Goal: Find specific page/section

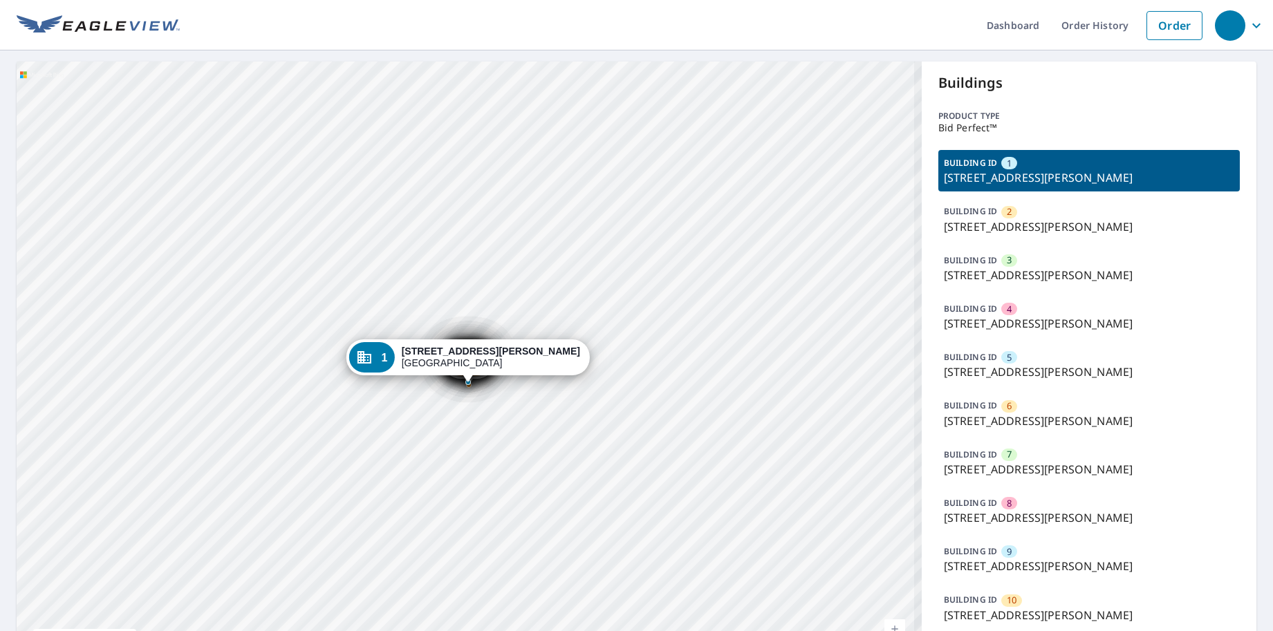
click at [991, 556] on div "BUILDING ID 9 [STREET_ADDRESS][PERSON_NAME]" at bounding box center [1088, 558] width 301 height 41
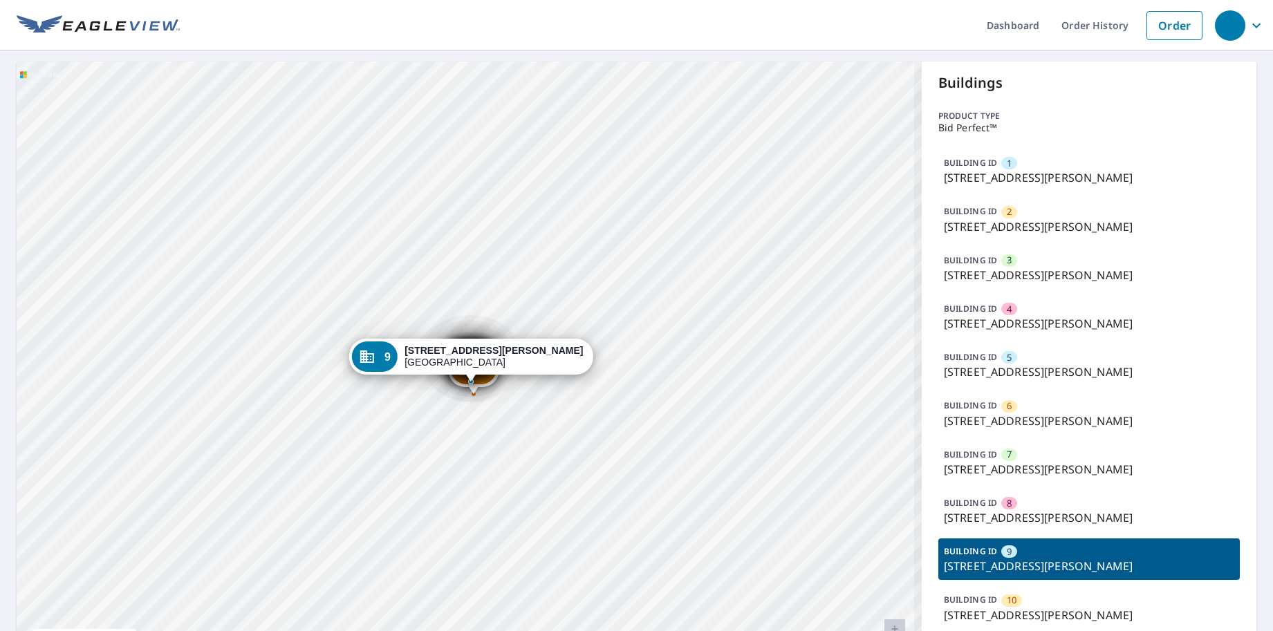
click at [480, 391] on div "Dropped pin, building 6, Commercial property, 5619 Aldine Bender Road Houston, …" at bounding box center [474, 387] width 18 height 14
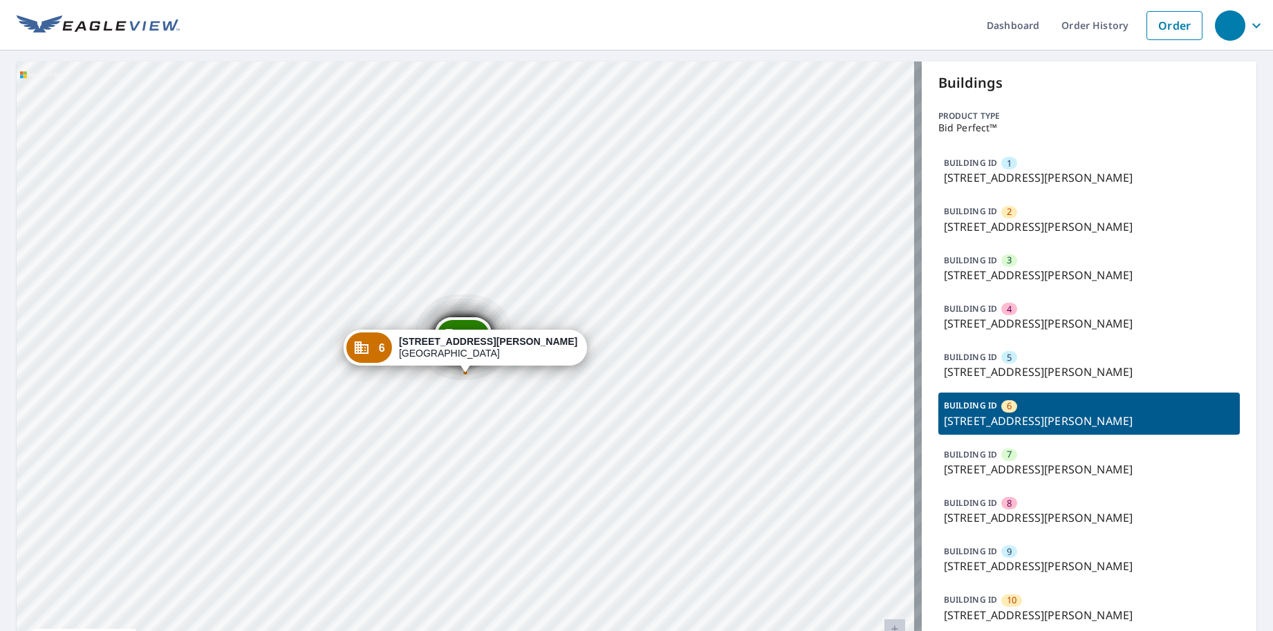
drag, startPoint x: 966, startPoint y: 359, endPoint x: 962, endPoint y: 330, distance: 29.3
click at [966, 359] on p "BUILDING ID" at bounding box center [970, 357] width 53 height 12
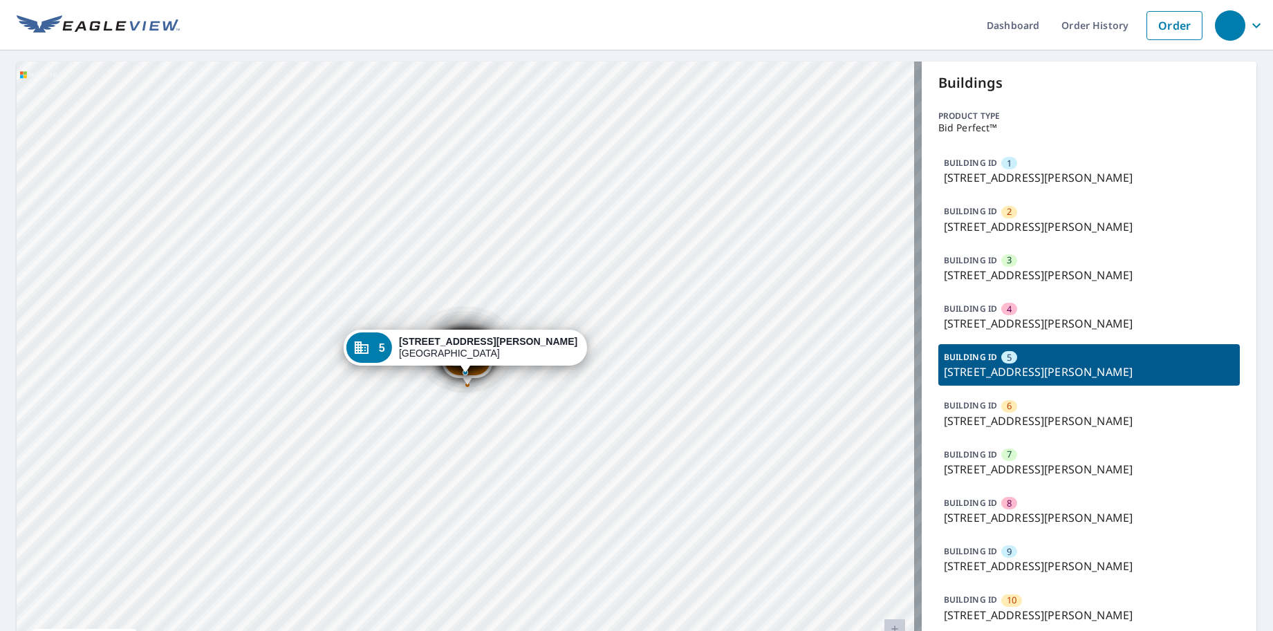
click at [962, 327] on p "[STREET_ADDRESS][PERSON_NAME]" at bounding box center [1089, 323] width 290 height 17
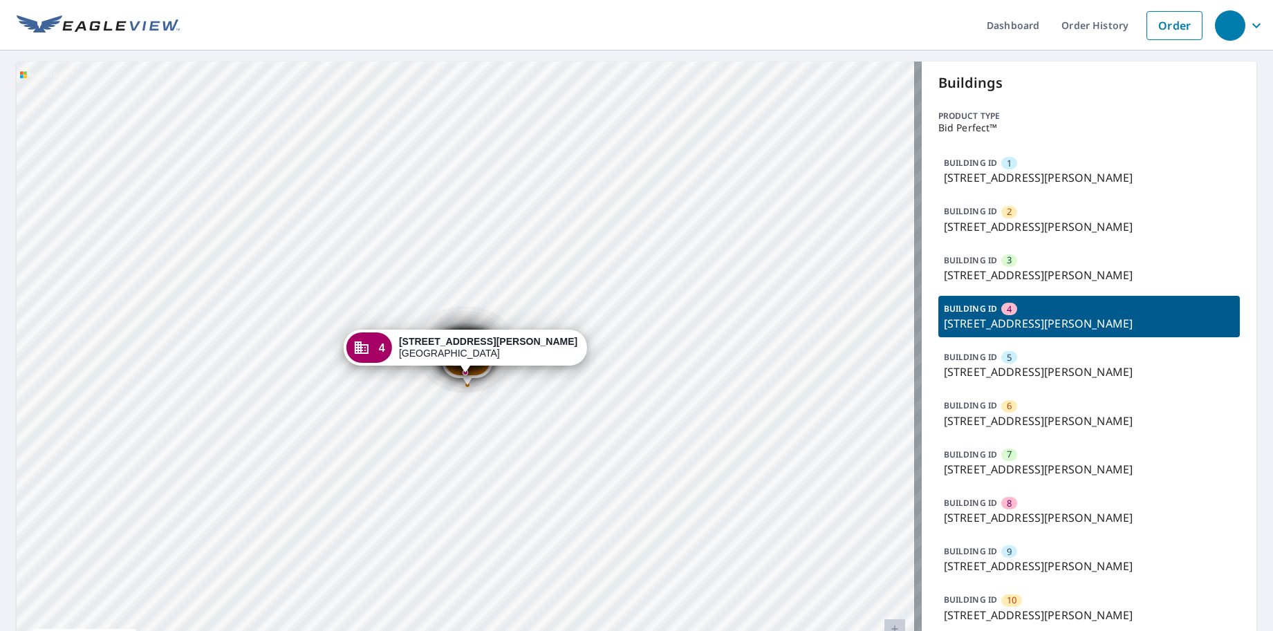
click at [950, 270] on p "[STREET_ADDRESS][PERSON_NAME]" at bounding box center [1089, 275] width 290 height 17
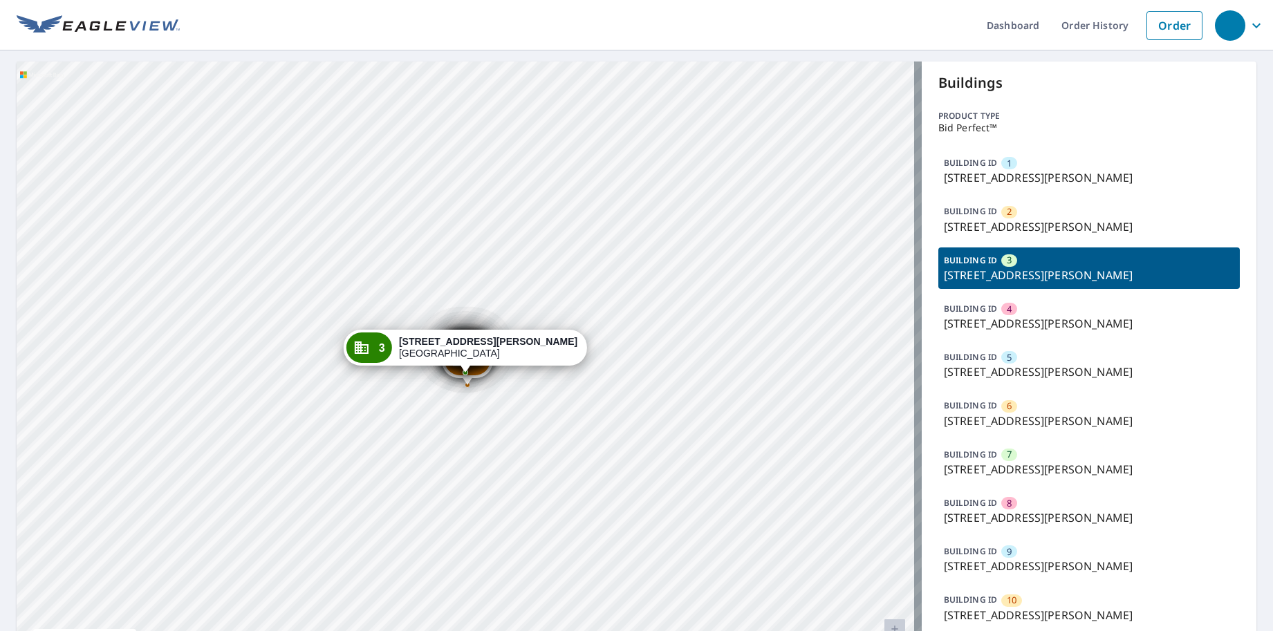
click at [945, 242] on div "BUILDING ID 1 [STREET_ADDRESS][PERSON_NAME] BUILDING ID 2 [STREET_ADDRESS][PERS…" at bounding box center [1088, 413] width 301 height 527
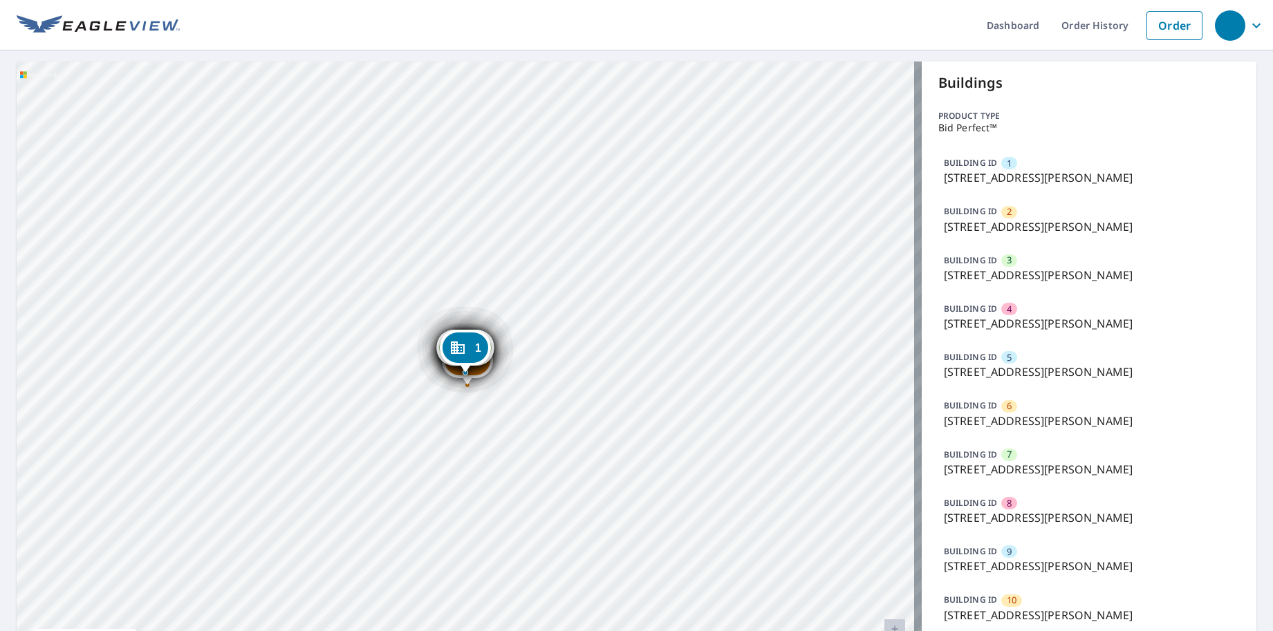
click at [944, 218] on p "[STREET_ADDRESS][PERSON_NAME]" at bounding box center [1089, 226] width 290 height 17
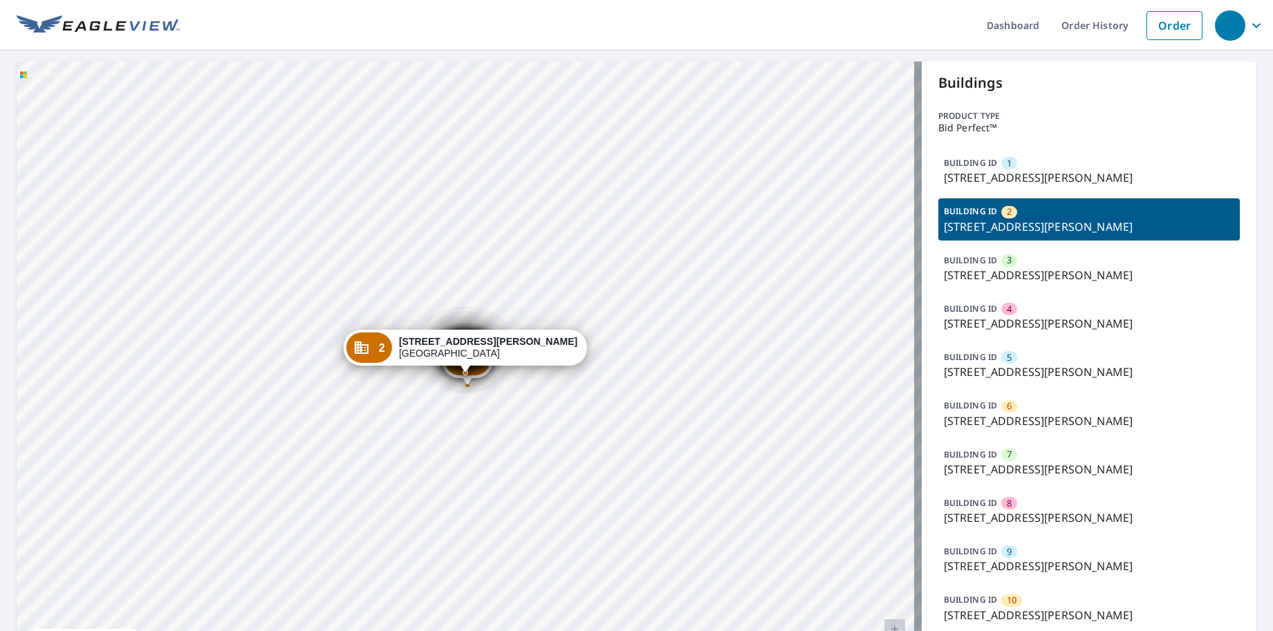
click at [1026, 61] on div "Dashboard Order History Order 1 [STREET_ADDRESS][PERSON_NAME] 3 [STREET_ADDRESS…" at bounding box center [636, 315] width 1273 height 631
